Goal: Answer question/provide support

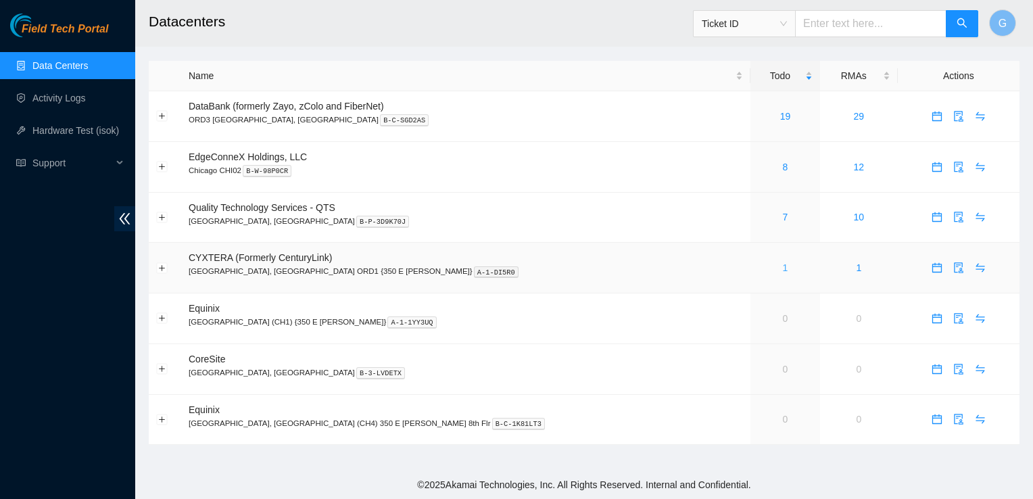
click at [783, 269] on link "1" at bounding box center [785, 267] width 5 height 11
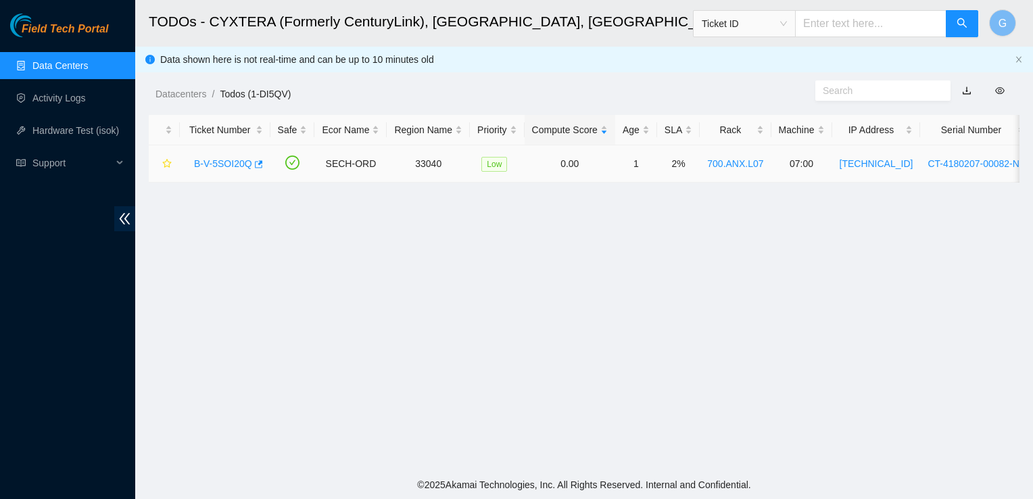
click at [237, 165] on link "B-V-5SOI20Q" at bounding box center [223, 163] width 58 height 11
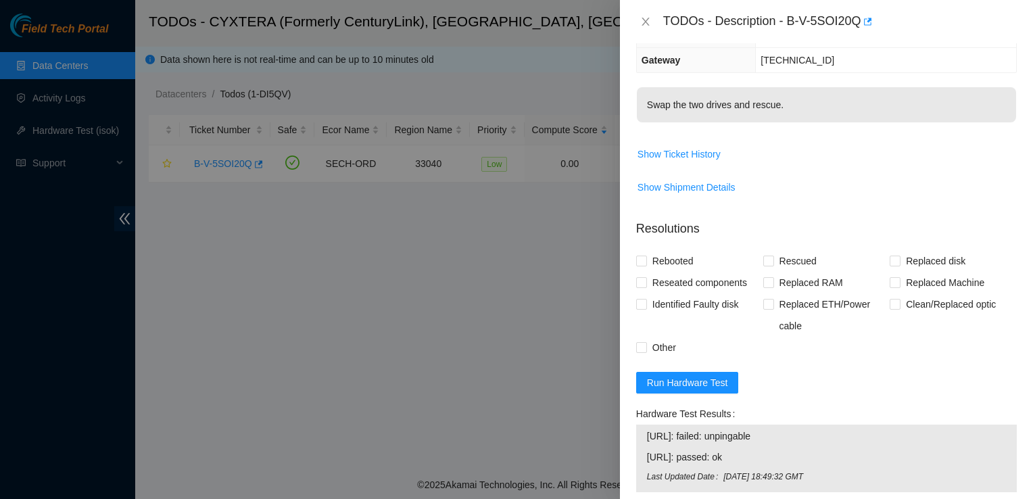
scroll to position [338, 0]
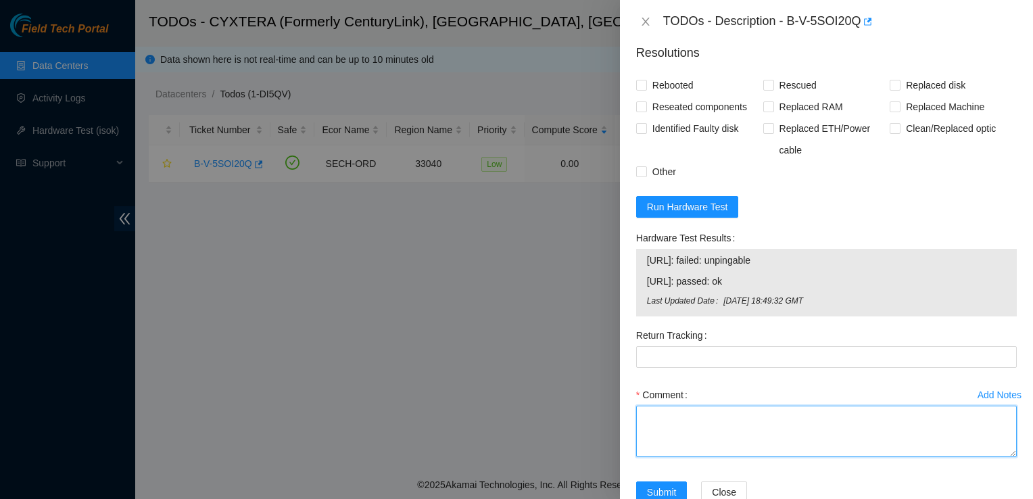
click at [700, 409] on textarea "Comment" at bounding box center [826, 431] width 381 height 51
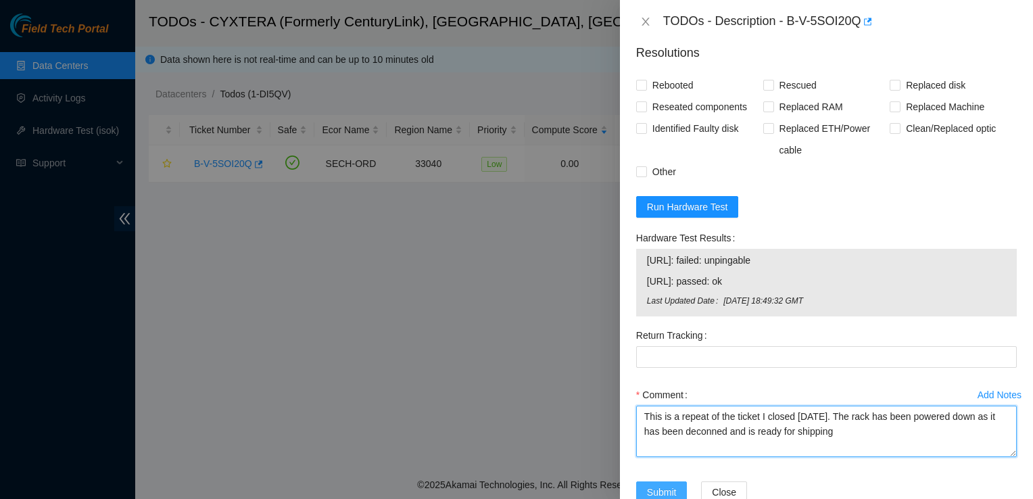
type textarea "This is a repeat of the ticket I closed yesterday. The rack has been powered do…"
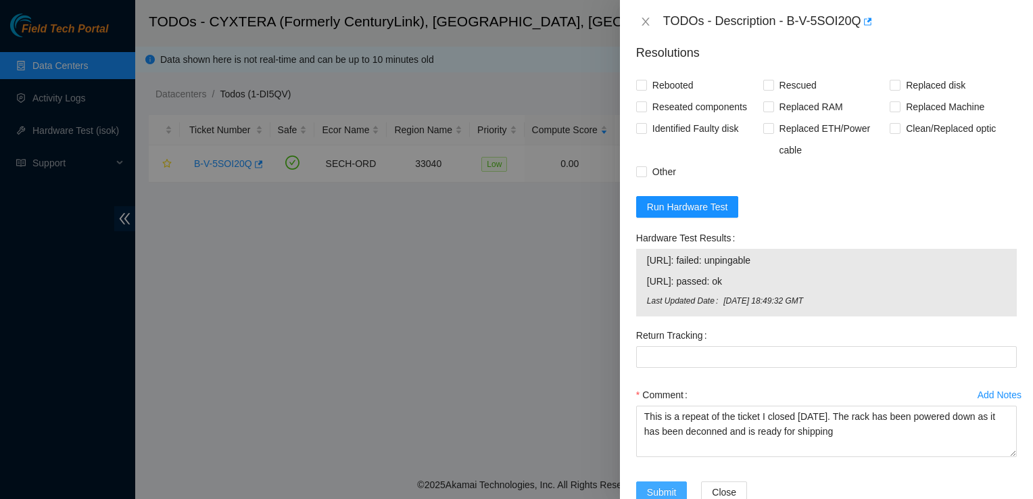
click at [671, 488] on span "Submit" at bounding box center [662, 492] width 30 height 15
